Goal: Task Accomplishment & Management: Manage account settings

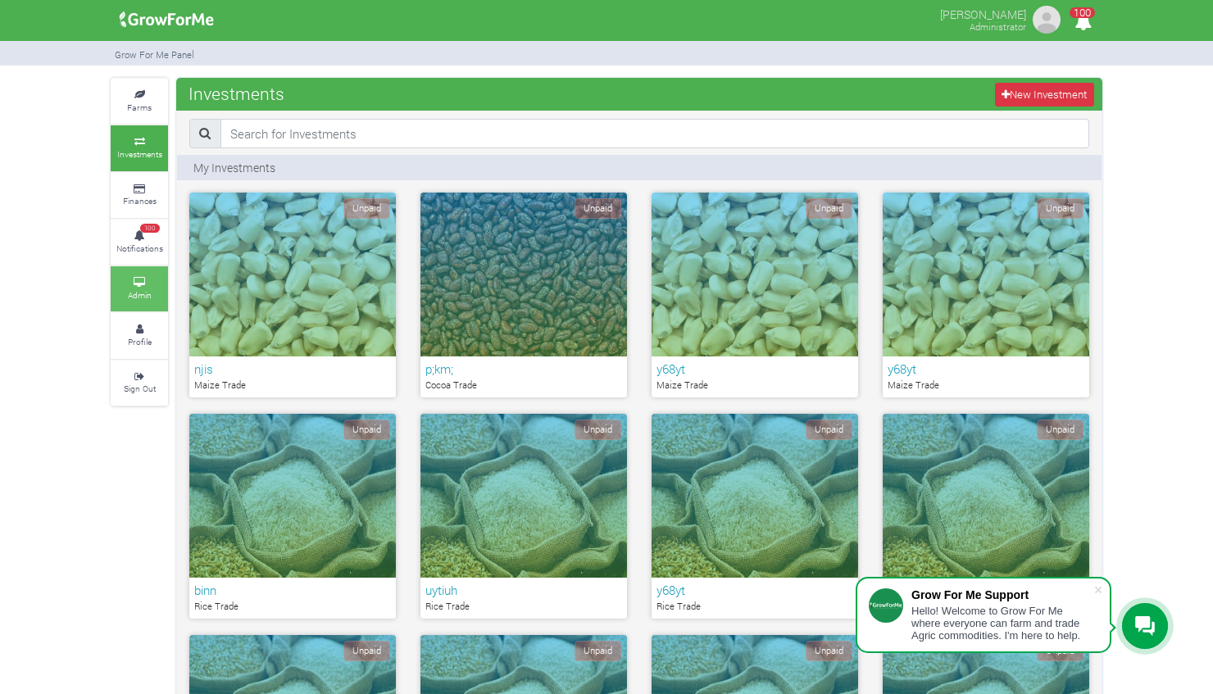
click at [138, 284] on link "Admin" at bounding box center [139, 288] width 57 height 45
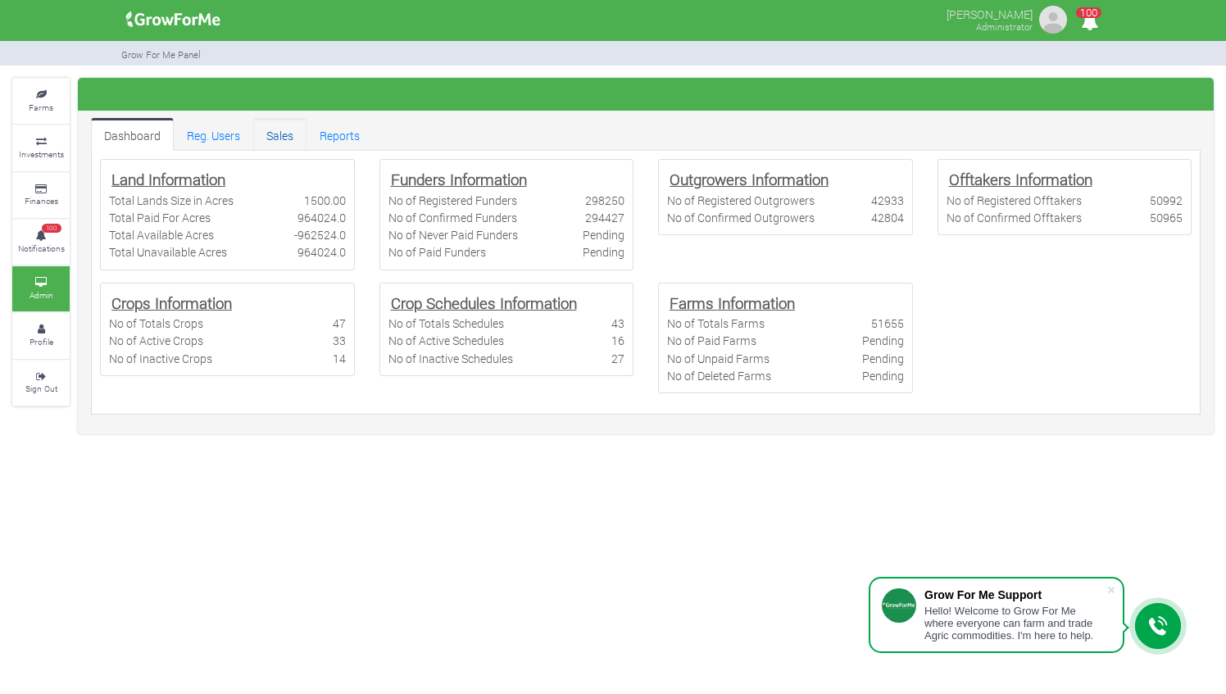
click at [275, 129] on link "Sales" at bounding box center [279, 134] width 53 height 33
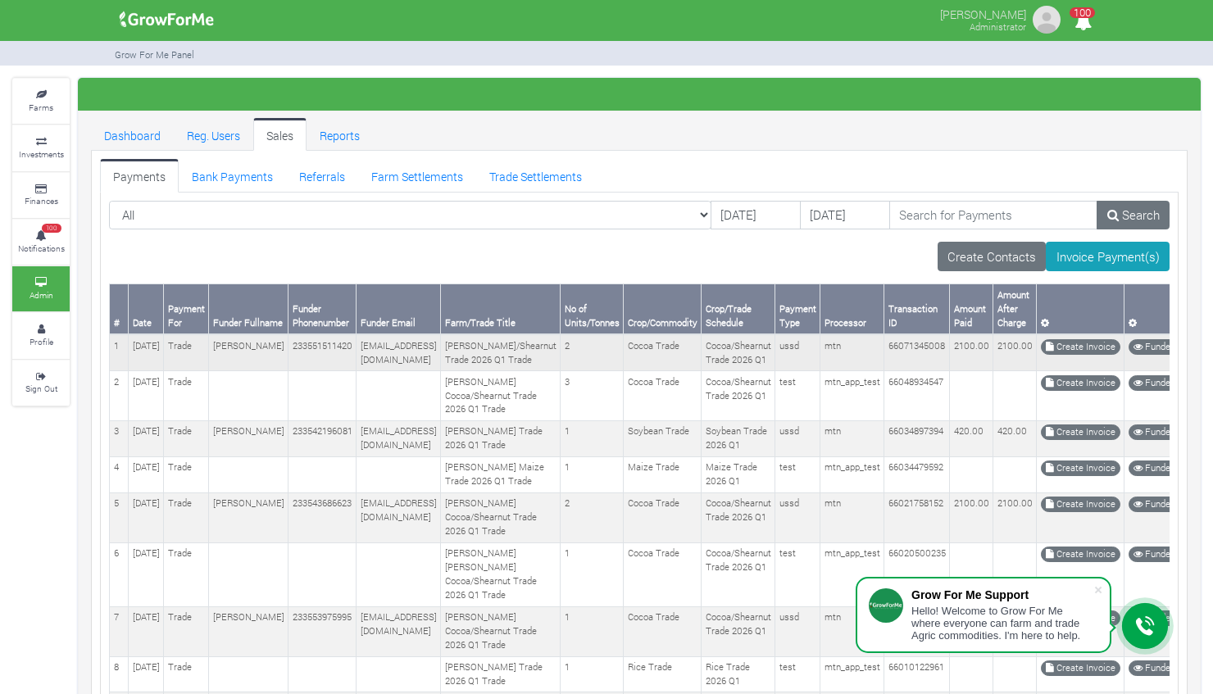
click at [561, 370] on td "2" at bounding box center [592, 352] width 63 height 36
drag, startPoint x: 254, startPoint y: 339, endPoint x: 319, endPoint y: 356, distance: 66.8
click at [319, 356] on td "233551511420" at bounding box center [322, 352] width 68 height 36
